Goal: Information Seeking & Learning: Find specific fact

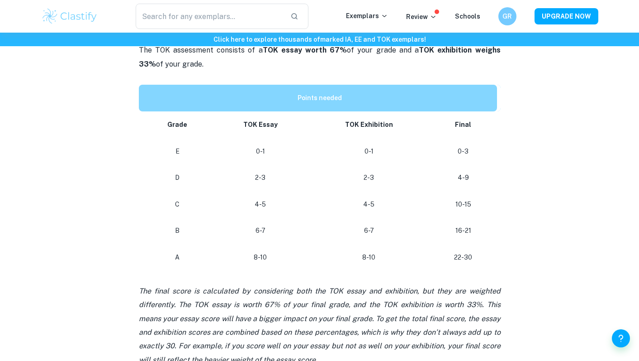
scroll to position [408, 0]
drag, startPoint x: 256, startPoint y: 255, endPoint x: 270, endPoint y: 255, distance: 14.0
click at [265, 255] on p "8-10" at bounding box center [260, 257] width 81 height 12
click at [273, 256] on p "8-10" at bounding box center [260, 257] width 81 height 12
drag, startPoint x: 360, startPoint y: 256, endPoint x: 386, endPoint y: 256, distance: 26.2
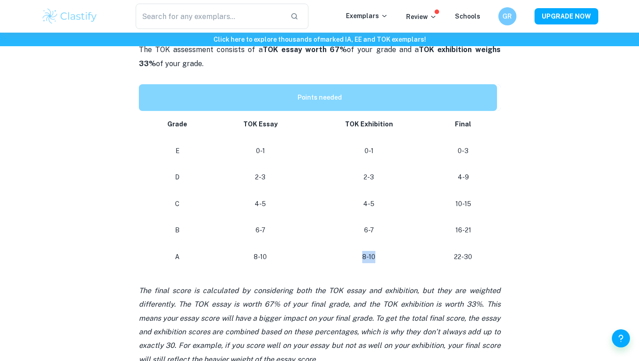
click at [386, 256] on p "8-10" at bounding box center [368, 257] width 107 height 12
drag, startPoint x: 343, startPoint y: 263, endPoint x: 400, endPoint y: 261, distance: 57.0
click at [401, 261] on td "8-10" at bounding box center [369, 256] width 122 height 27
drag, startPoint x: 387, startPoint y: 257, endPoint x: 356, endPoint y: 257, distance: 30.8
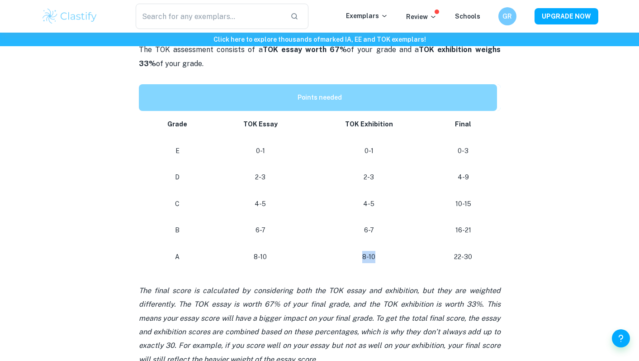
click at [356, 257] on p "8-10" at bounding box center [368, 257] width 107 height 12
click at [354, 257] on p "8-10" at bounding box center [368, 257] width 107 height 12
drag, startPoint x: 354, startPoint y: 257, endPoint x: 408, endPoint y: 257, distance: 53.4
click at [408, 257] on p "8-10" at bounding box center [368, 257] width 107 height 12
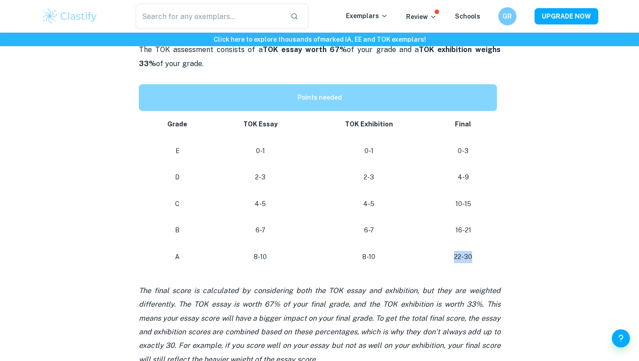
drag, startPoint x: 440, startPoint y: 258, endPoint x: 501, endPoint y: 258, distance: 61.1
click at [501, 258] on div "TOK Grade Boundaries By [PERSON_NAME] • [DATE] Get feedback on your TOK Marked …" at bounding box center [319, 126] width 557 height 928
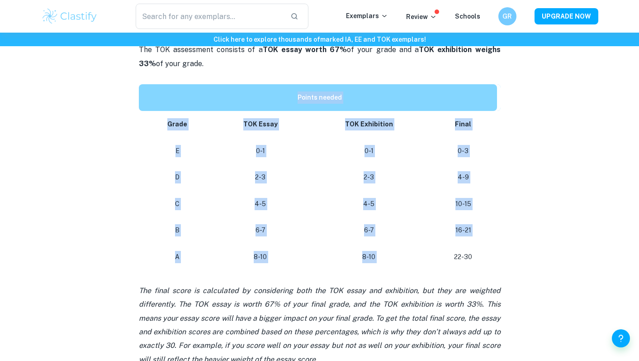
click at [501, 258] on div "TOK Grade Boundaries By [PERSON_NAME] • [DATE] Get feedback on your TOK Marked …" at bounding box center [319, 126] width 557 height 928
